Goal: Check status: Check status

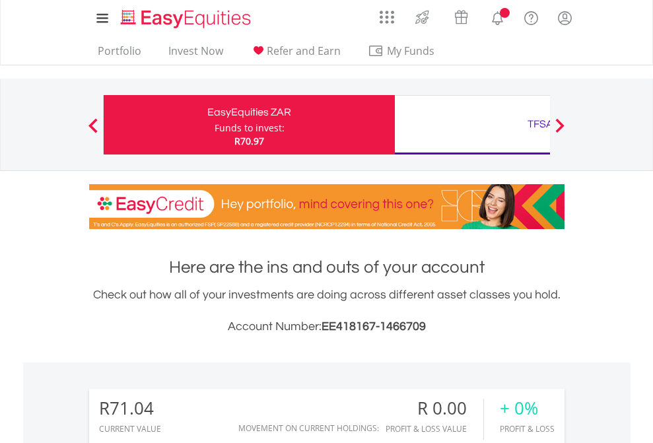
scroll to position [127, 207]
click at [214, 125] on div "Funds to invest:" at bounding box center [249, 127] width 70 height 13
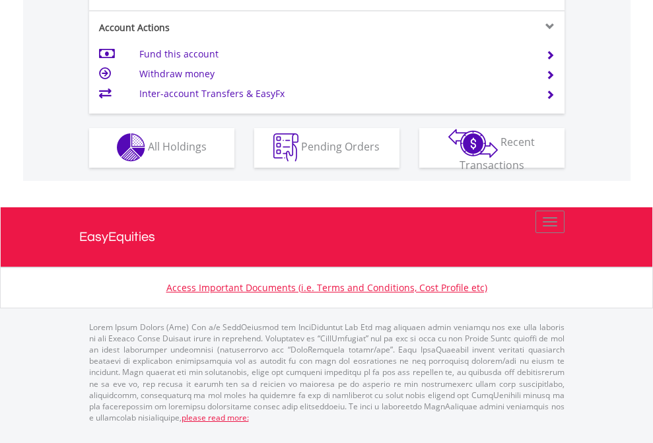
scroll to position [1234, 0]
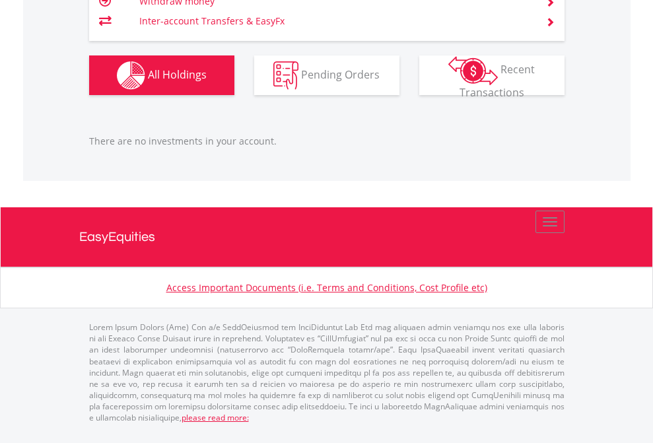
scroll to position [127, 207]
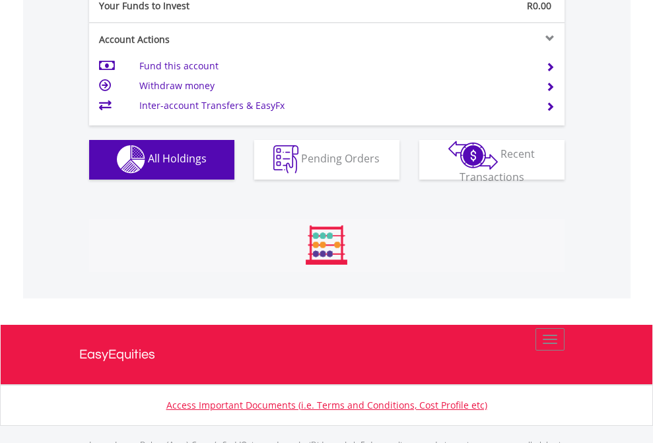
scroll to position [1307, 0]
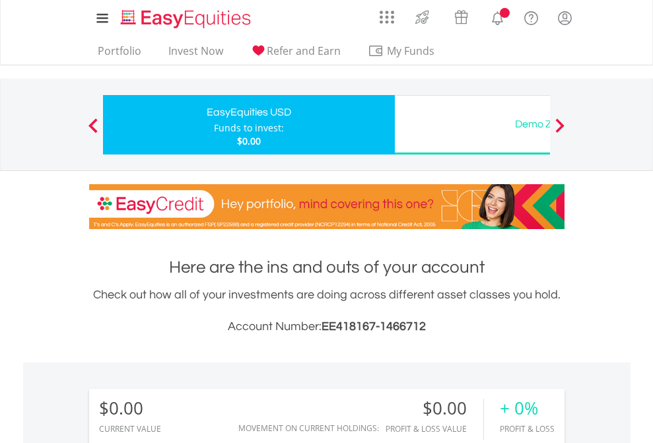
scroll to position [127, 207]
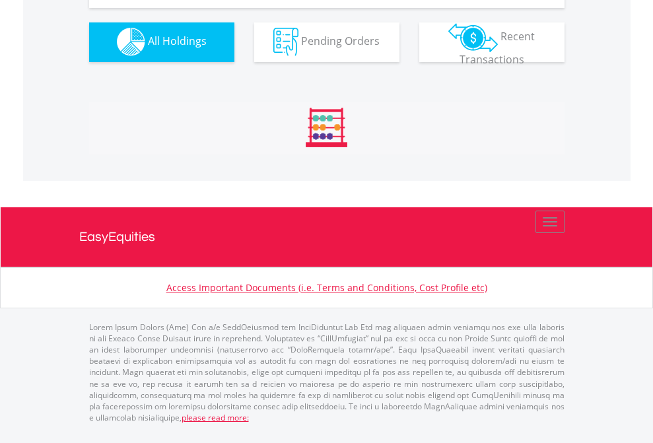
scroll to position [1307, 0]
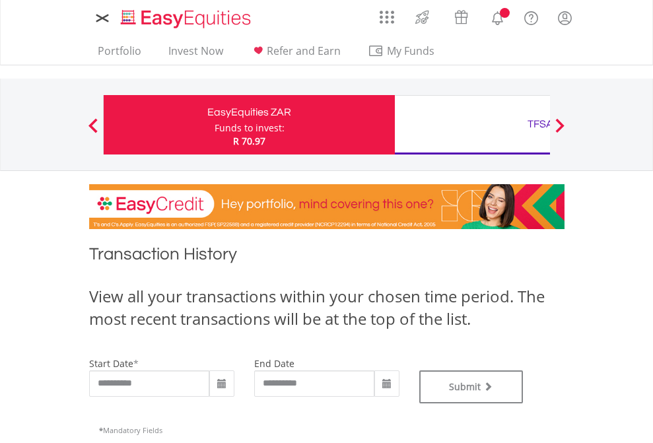
type input "**********"
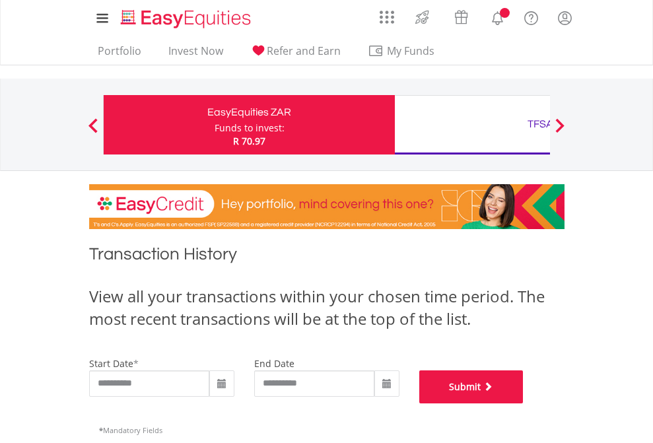
click at [523, 403] on button "Submit" at bounding box center [471, 386] width 104 height 33
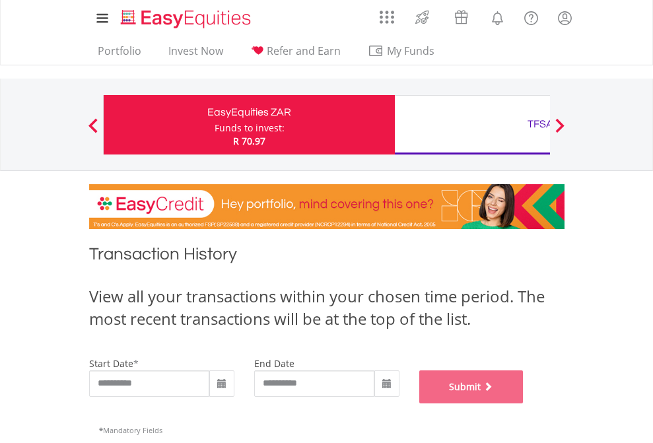
scroll to position [535, 0]
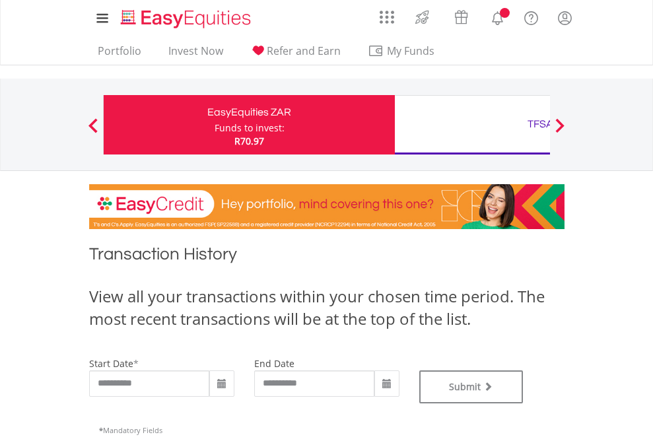
click at [472, 125] on div "TFSA" at bounding box center [540, 124] width 275 height 18
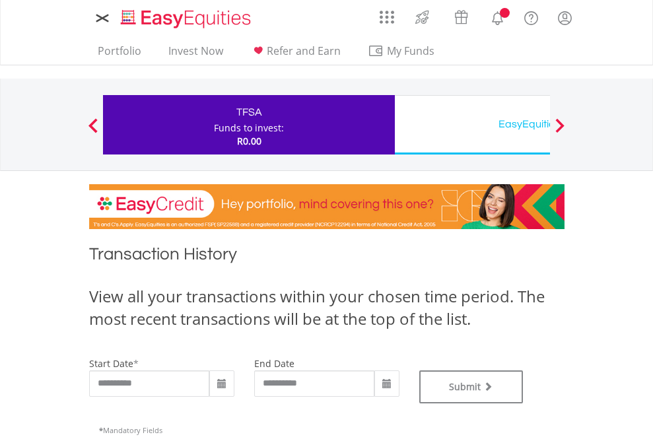
type input "**********"
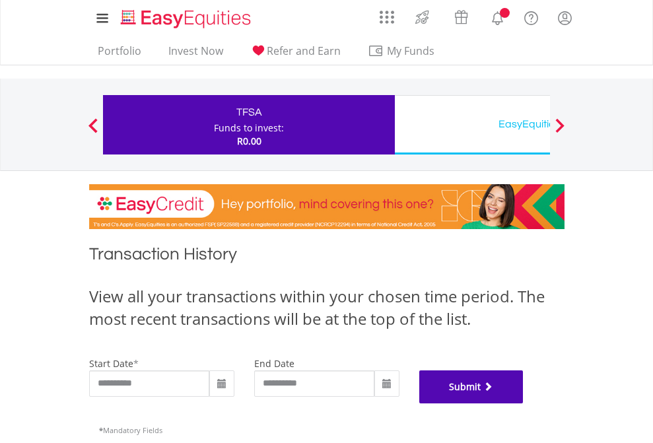
click at [523, 403] on button "Submit" at bounding box center [471, 386] width 104 height 33
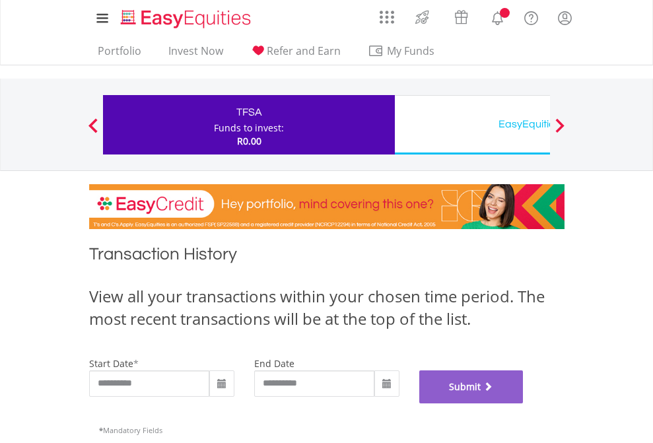
scroll to position [535, 0]
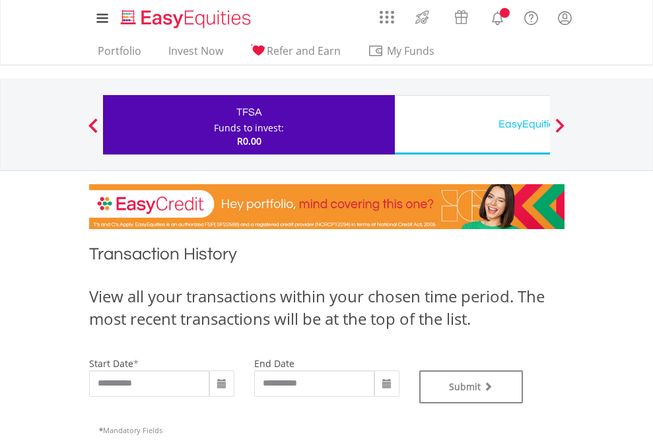
click at [472, 125] on div "EasyEquities USD" at bounding box center [540, 124] width 275 height 18
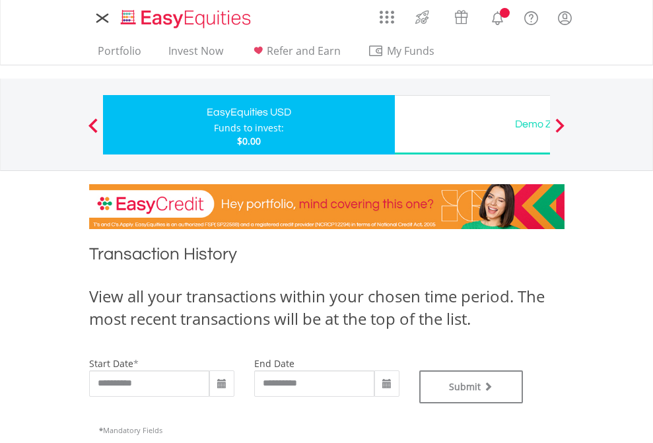
type input "**********"
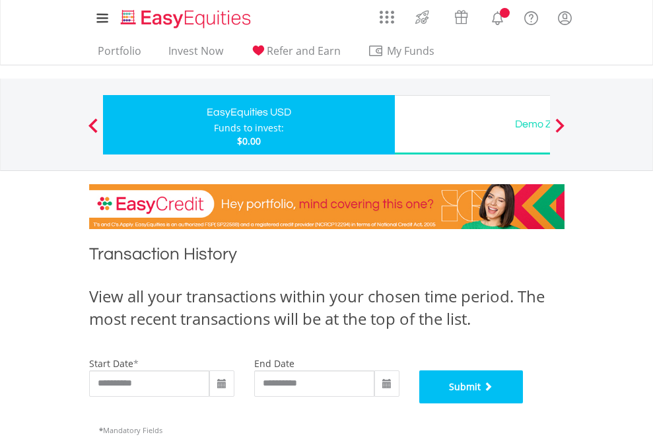
click at [523, 403] on button "Submit" at bounding box center [471, 386] width 104 height 33
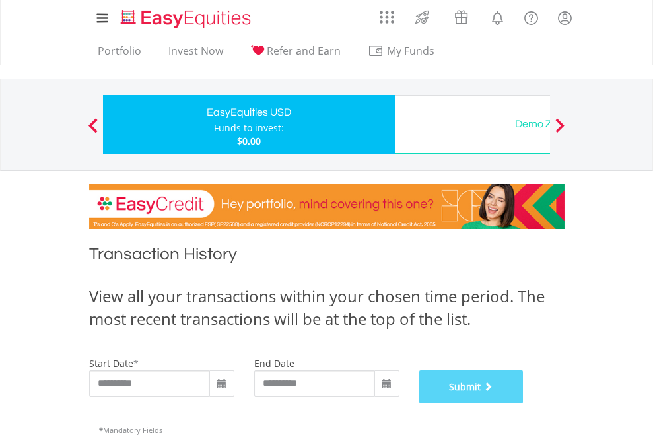
scroll to position [535, 0]
